Goal: Information Seeking & Learning: Learn about a topic

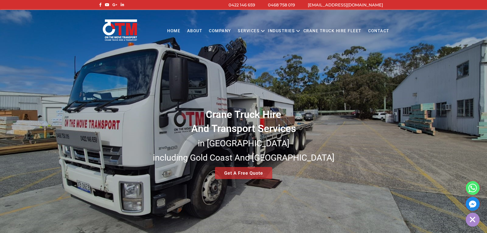
click at [254, 33] on link "Services" at bounding box center [248, 31] width 28 height 14
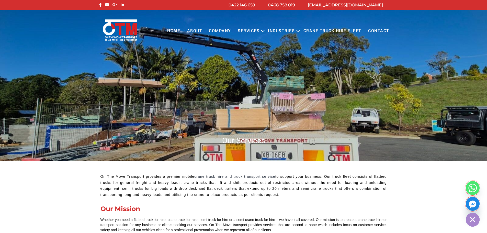
click at [263, 31] on icon "Primary menu" at bounding box center [262, 31] width 3 height 2
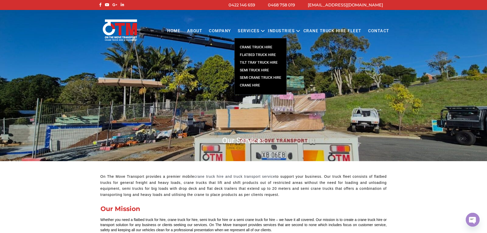
click at [260, 29] on link "Services" at bounding box center [248, 31] width 28 height 14
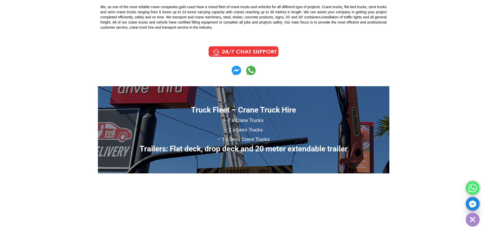
scroll to position [307, 0]
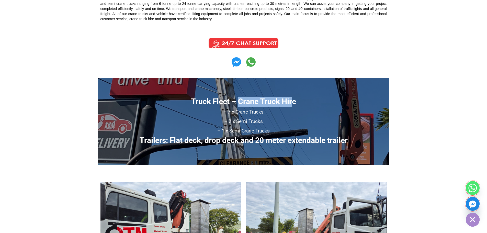
copy strong "Crane Truck Hir"
copy strong "Crane Truck Hire"
drag, startPoint x: 238, startPoint y: 95, endPoint x: 297, endPoint y: 90, distance: 59.7
click at [297, 97] on p "Truck Fleet – Crane Truck Hire – 7 x Crane Trucks – 2 x Semi Trucks – 1 x Semi …" at bounding box center [243, 121] width 286 height 49
